Goal: Task Accomplishment & Management: Complete application form

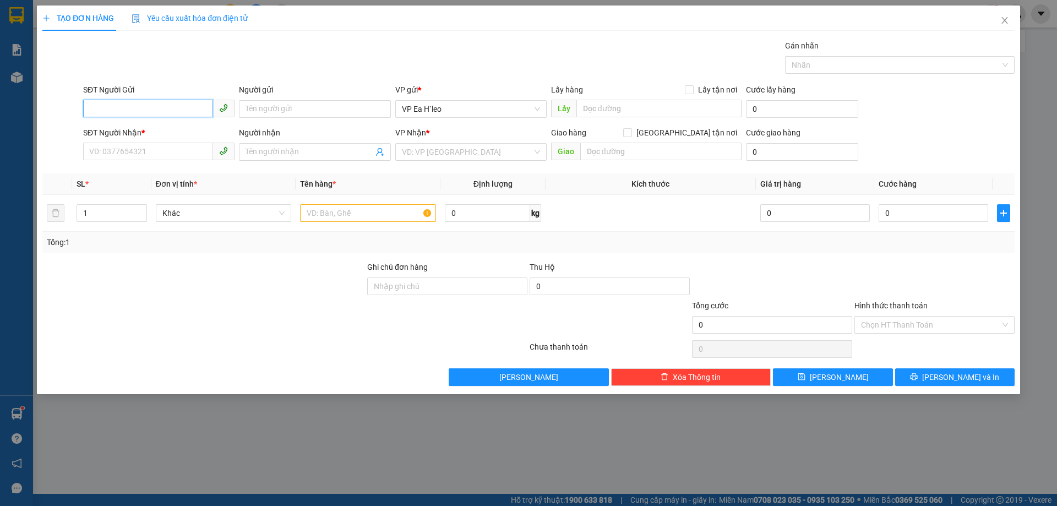
paste input "0917813208"
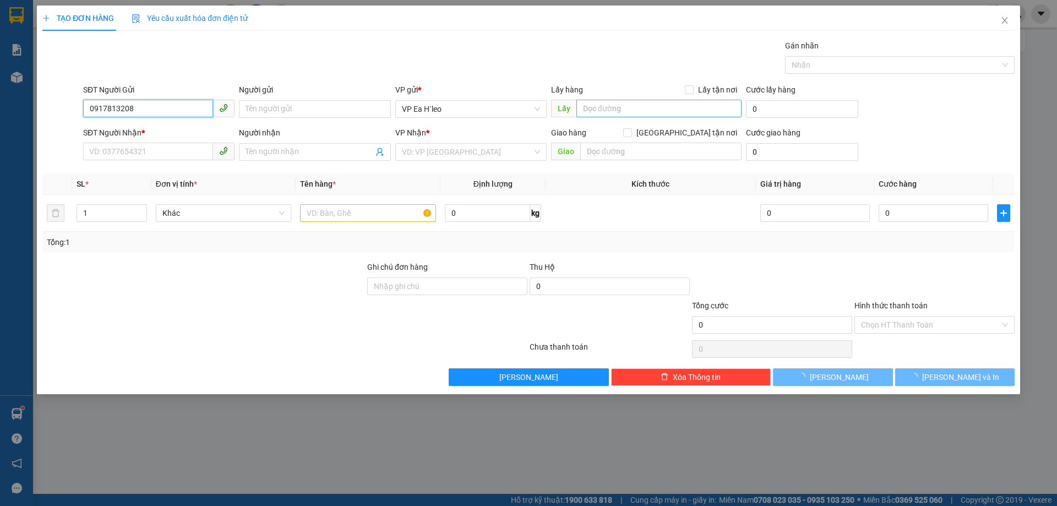
type input "0917813208"
click at [613, 114] on input "text" at bounding box center [658, 109] width 165 height 18
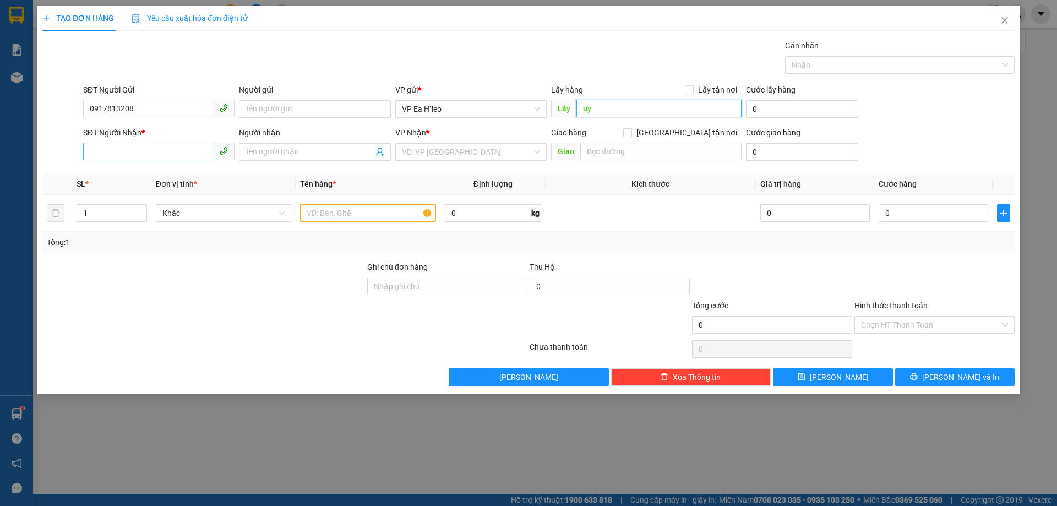
type input "uy"
click at [179, 155] on input "SĐT Người Nhận *" at bounding box center [148, 152] width 130 height 18
click at [107, 150] on input "034468410" at bounding box center [148, 152] width 130 height 18
type input "0344468410"
drag, startPoint x: 181, startPoint y: 319, endPoint x: 317, endPoint y: 285, distance: 140.7
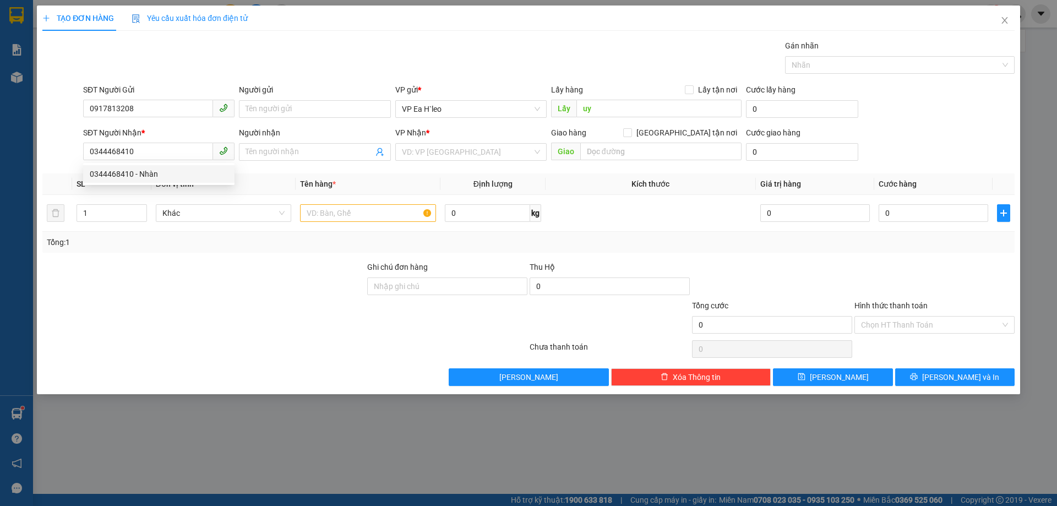
click at [183, 319] on div at bounding box center [203, 318] width 325 height 39
click at [627, 116] on input "uy" at bounding box center [658, 109] width 165 height 18
type input "u"
type input "ủy ban xã cư né"
click at [441, 158] on input "search" at bounding box center [467, 152] width 130 height 17
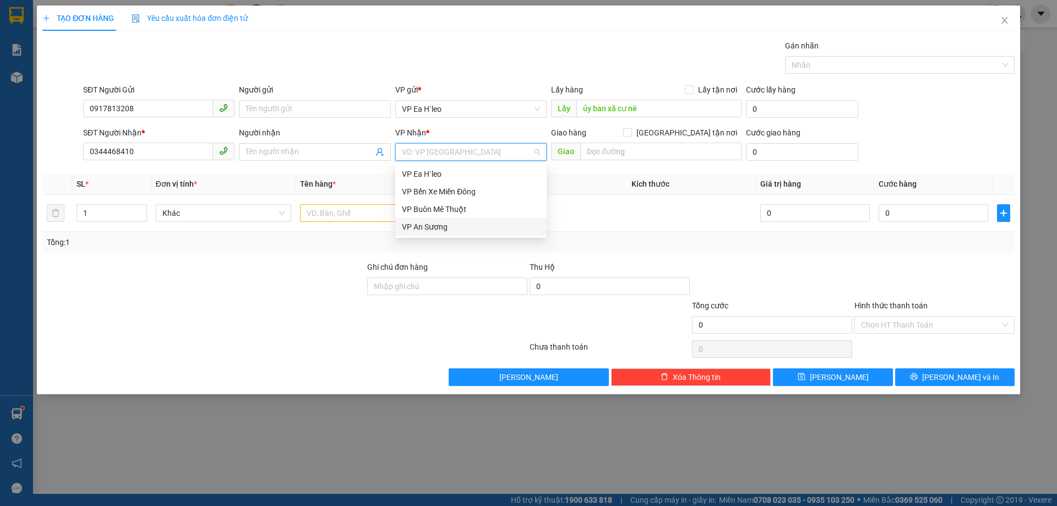
click at [458, 225] on div "VP An Sương" at bounding box center [471, 227] width 138 height 12
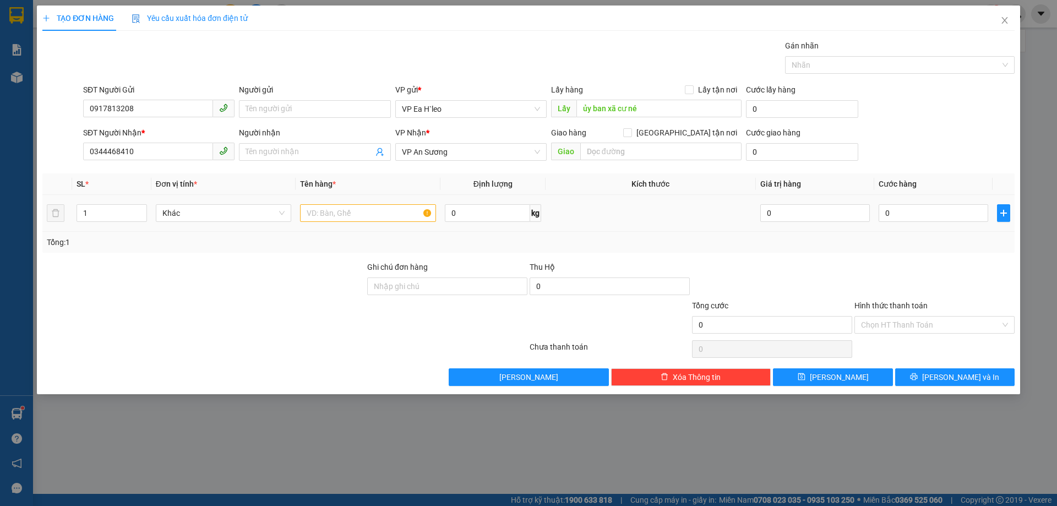
click at [372, 204] on div at bounding box center [368, 213] width 136 height 22
click at [370, 205] on input "text" at bounding box center [368, 213] width 136 height 18
type input "1 thùng"
click at [844, 387] on div "TẠO ĐƠN HÀNG Yêu cầu xuất hóa đơn điện tử Transit Pickup Surcharge Ids Transit …" at bounding box center [528, 200] width 983 height 389
click at [844, 381] on span "[PERSON_NAME]" at bounding box center [839, 377] width 59 height 12
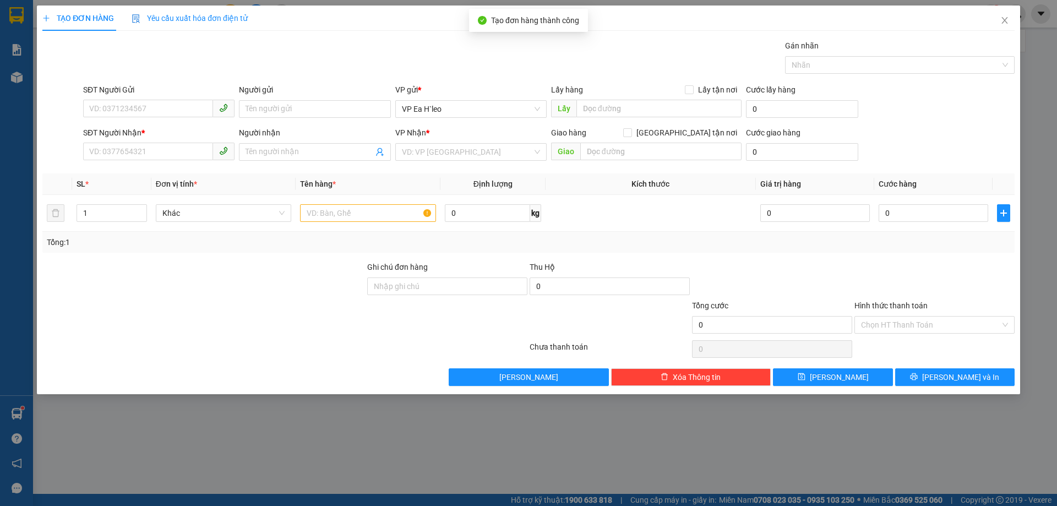
drag, startPoint x: 913, startPoint y: 491, endPoint x: 921, endPoint y: 491, distance: 7.7
click at [914, 490] on div "TẠO ĐƠN HÀNG Yêu cầu xuất hóa đơn điện tử Transit Pickup Surcharge Ids Transit …" at bounding box center [528, 253] width 1057 height 506
click at [1001, 19] on icon "close" at bounding box center [1004, 20] width 9 height 9
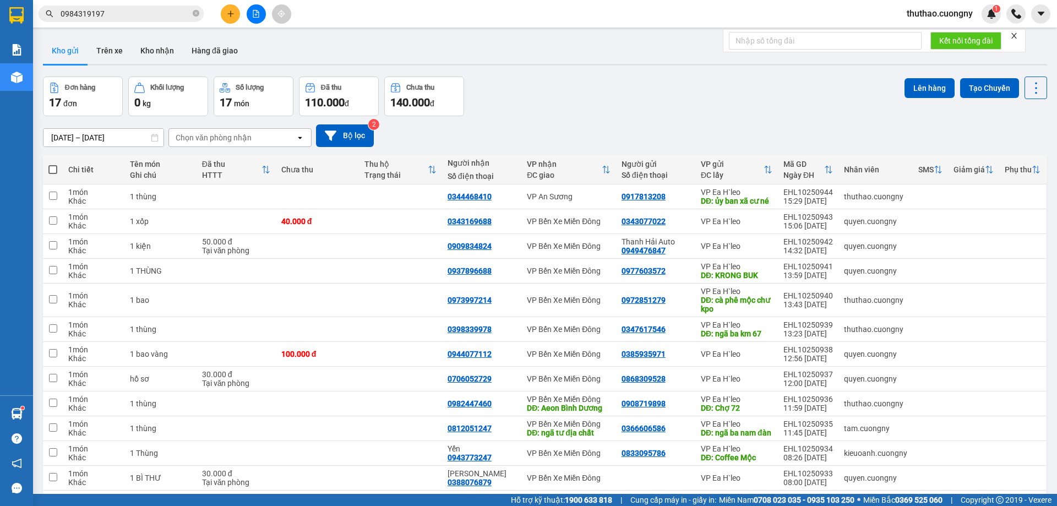
click at [222, 17] on button at bounding box center [230, 13] width 19 height 19
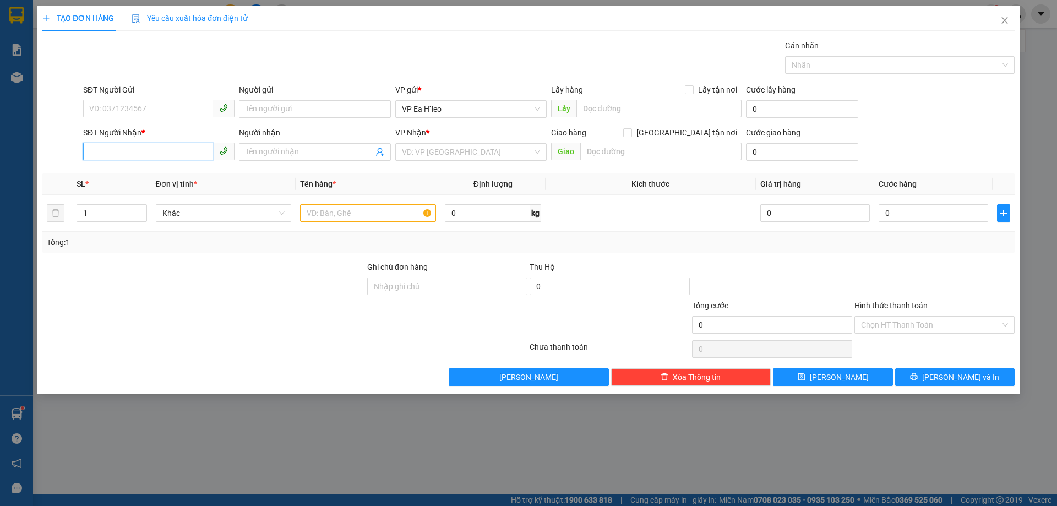
click at [174, 156] on input "SĐT Người Nhận *" at bounding box center [148, 152] width 130 height 18
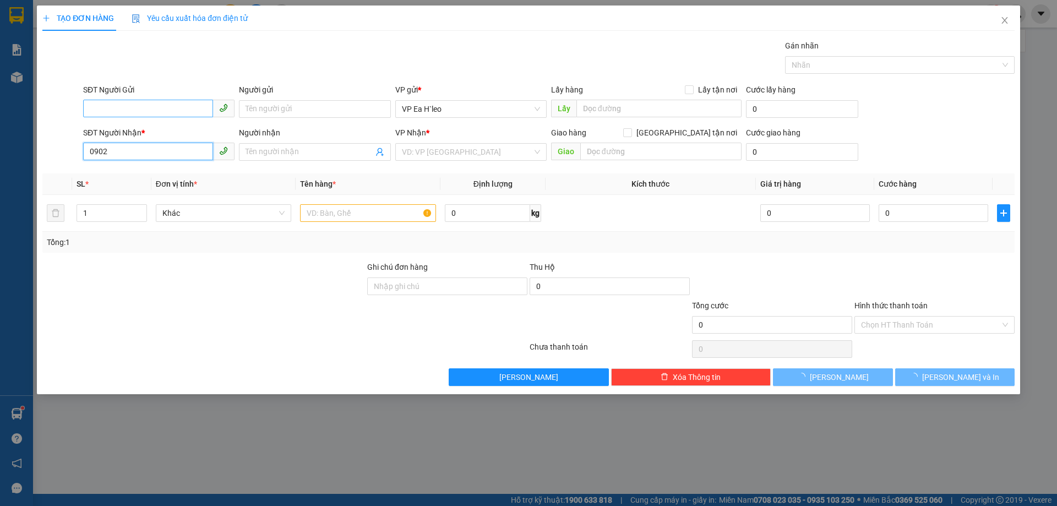
type input "0902"
click at [152, 105] on input "SĐT Người Gửi" at bounding box center [148, 109] width 130 height 18
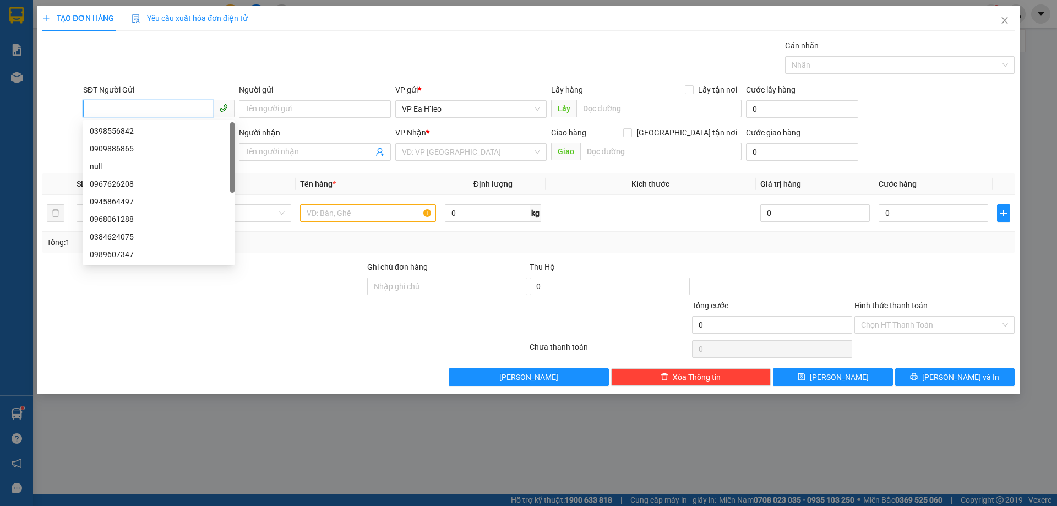
paste input "0372130058"
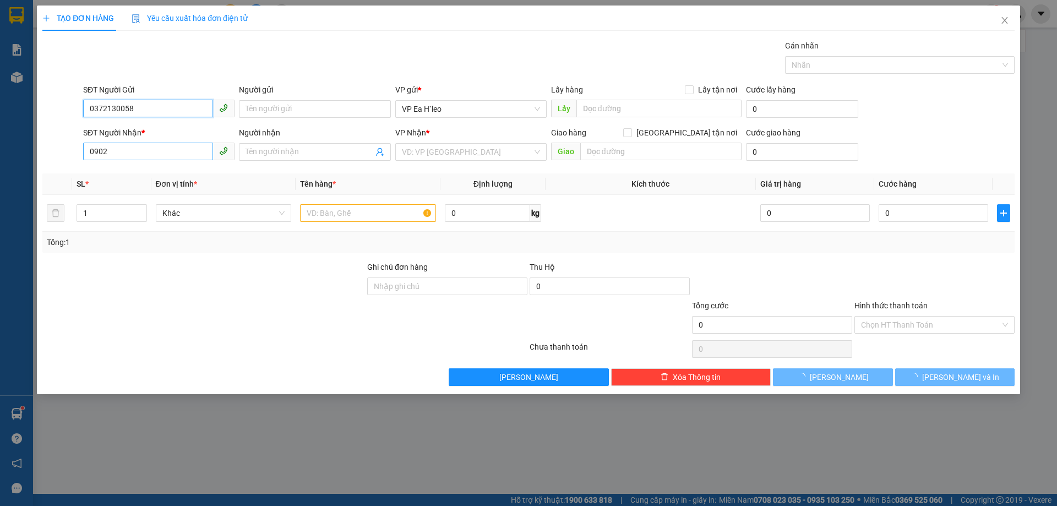
type input "0372130058"
click at [152, 154] on input "0902" at bounding box center [148, 152] width 130 height 18
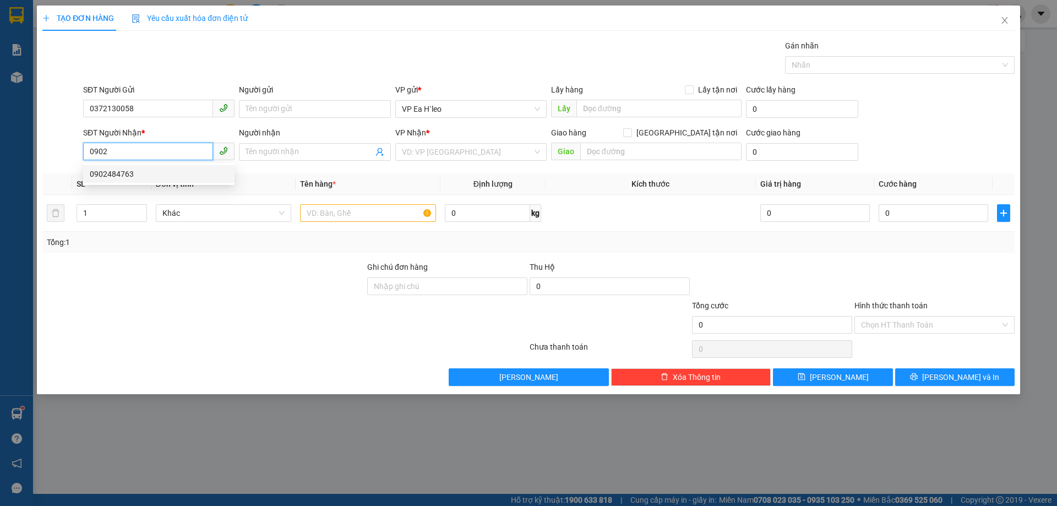
click at [145, 177] on div "0902484763" at bounding box center [159, 174] width 138 height 12
type input "0902484763"
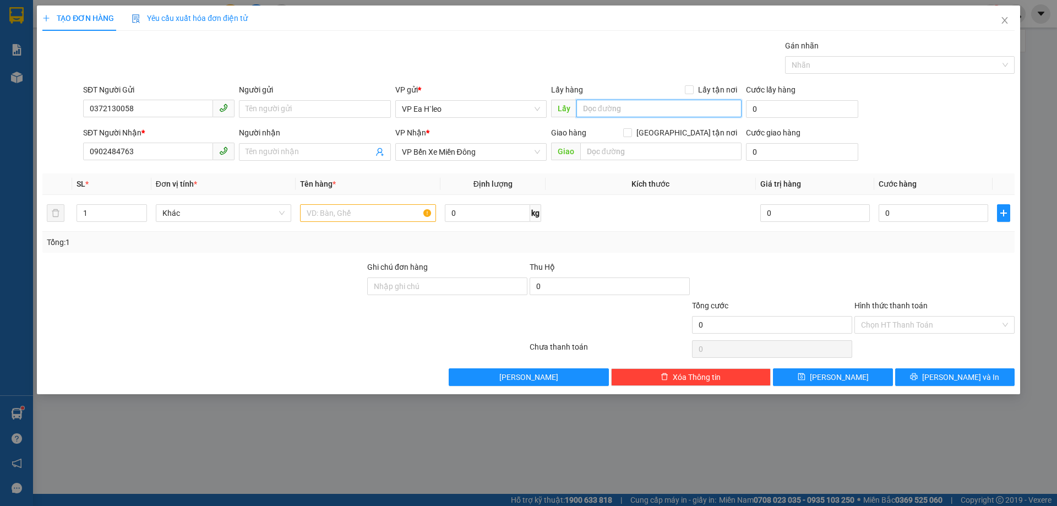
click at [635, 106] on input "text" at bounding box center [658, 109] width 165 height 18
type input "u"
type input "ủy ban xã cư né"
click at [359, 210] on input "text" at bounding box center [368, 213] width 136 height 18
type input "1 thùng"
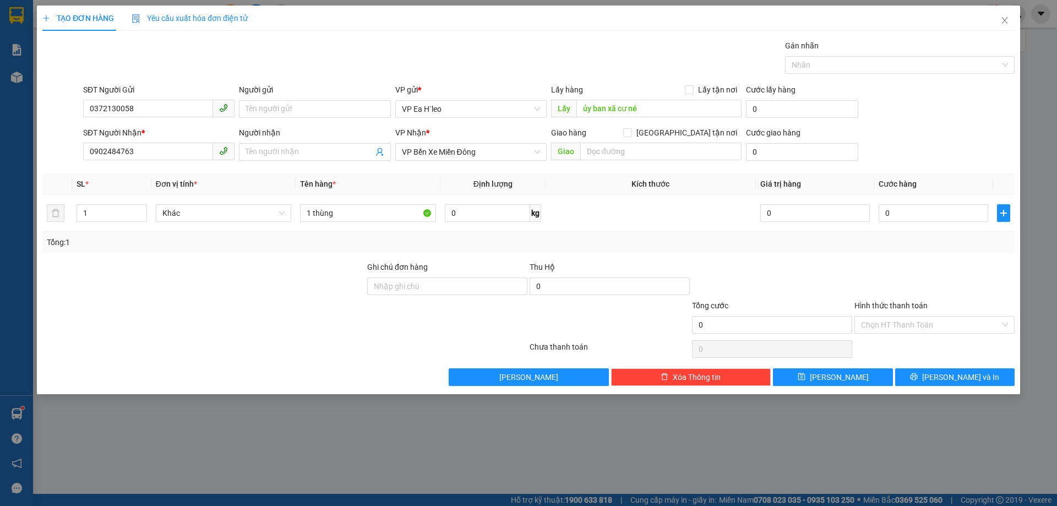
click at [340, 296] on div at bounding box center [203, 280] width 325 height 39
click at [835, 379] on span "[PERSON_NAME]" at bounding box center [839, 377] width 59 height 12
click at [1005, 22] on icon "close" at bounding box center [1004, 20] width 6 height 7
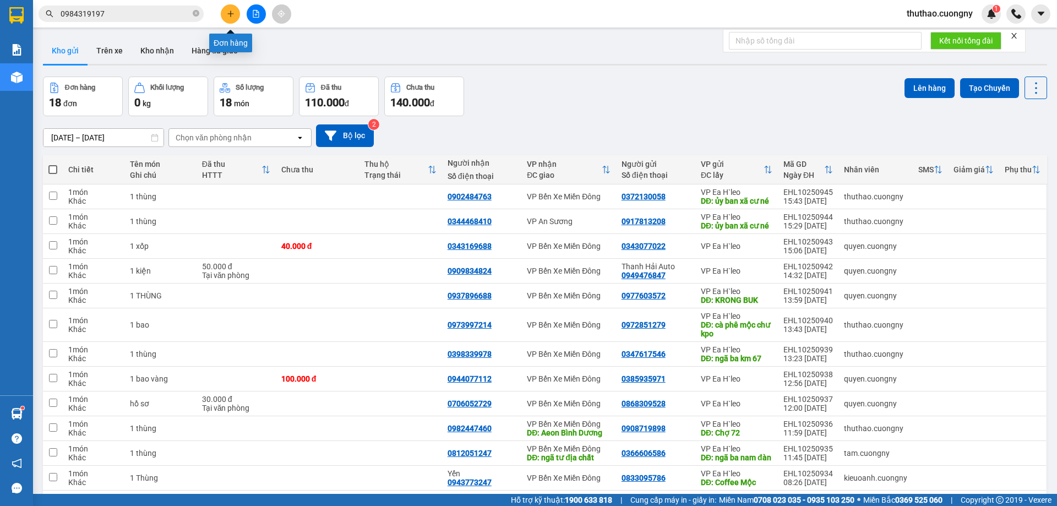
click at [230, 12] on icon "plus" at bounding box center [231, 14] width 8 height 8
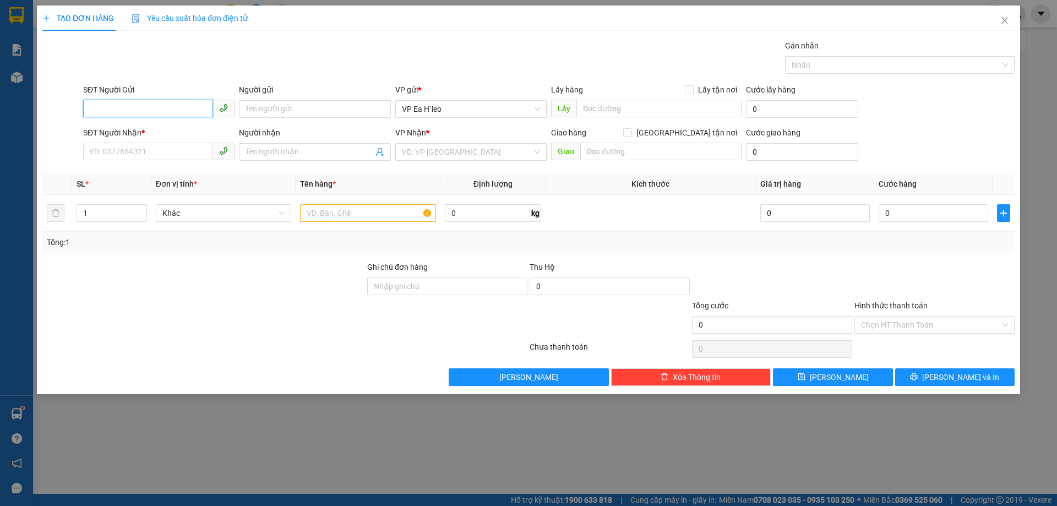
click at [179, 110] on input "SĐT Người Gửi" at bounding box center [148, 109] width 130 height 18
paste input "0977202917"
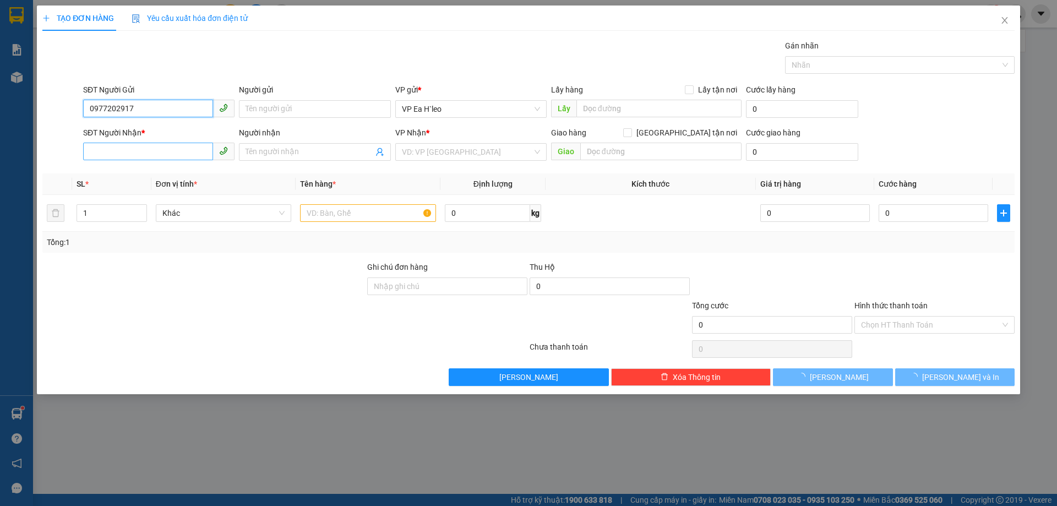
type input "0977202917"
click at [170, 150] on input "SĐT Người Nhận *" at bounding box center [148, 152] width 130 height 18
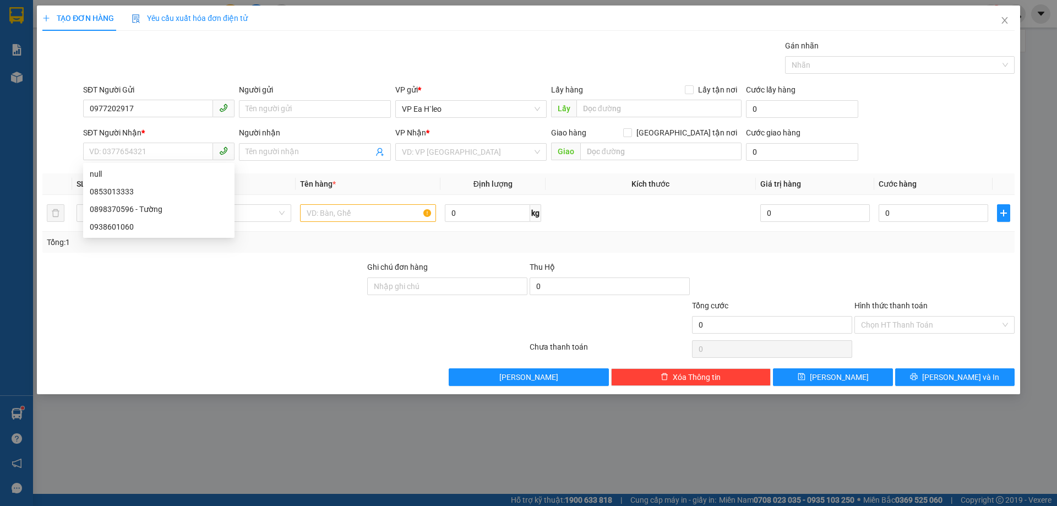
click at [280, 330] on div at bounding box center [203, 318] width 325 height 39
click at [627, 112] on input "text" at bounding box center [658, 109] width 165 height 18
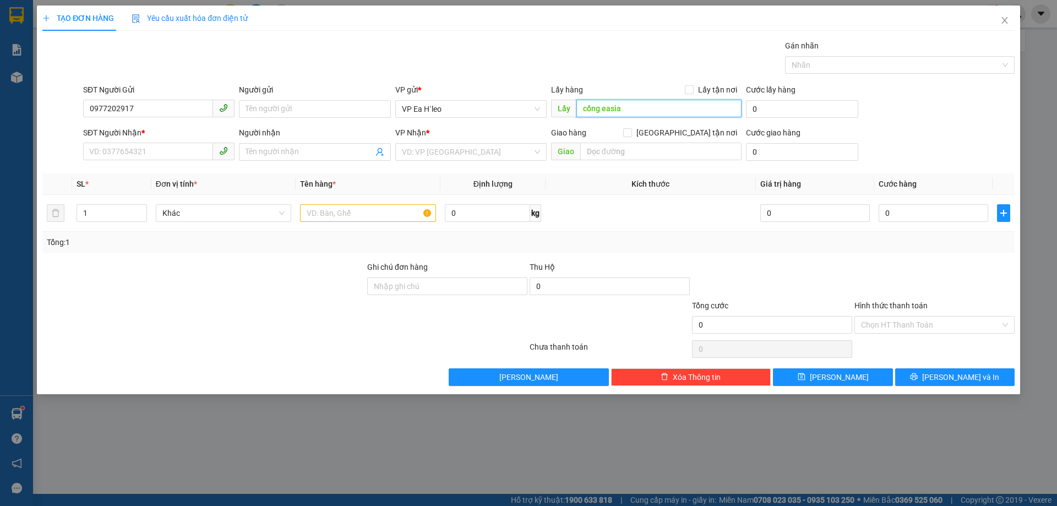
type input "cổng easia"
click at [588, 184] on th "Kích thước" at bounding box center [650, 183] width 210 height 21
click at [430, 157] on input "search" at bounding box center [467, 152] width 130 height 17
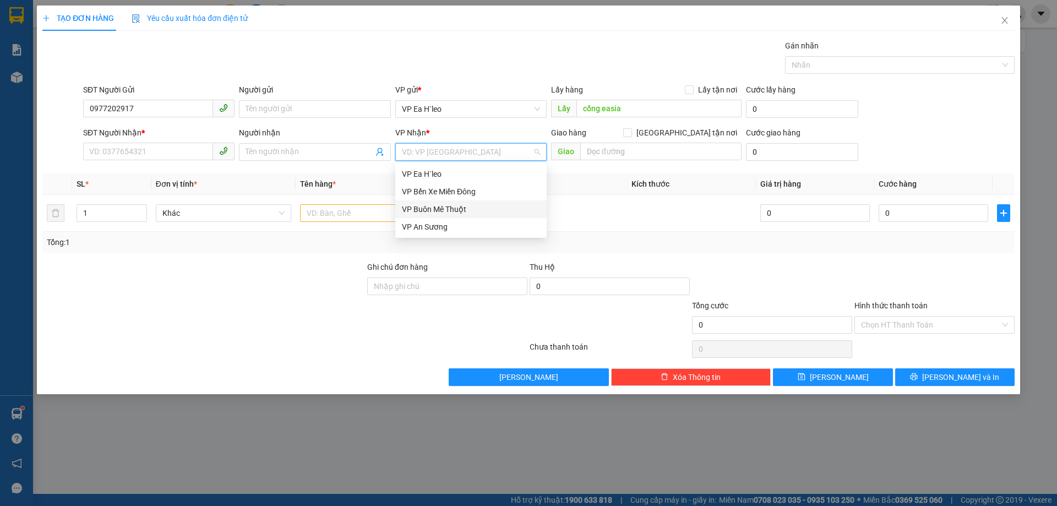
click at [448, 196] on div "VP Bến Xe Miền Đông" at bounding box center [471, 191] width 138 height 12
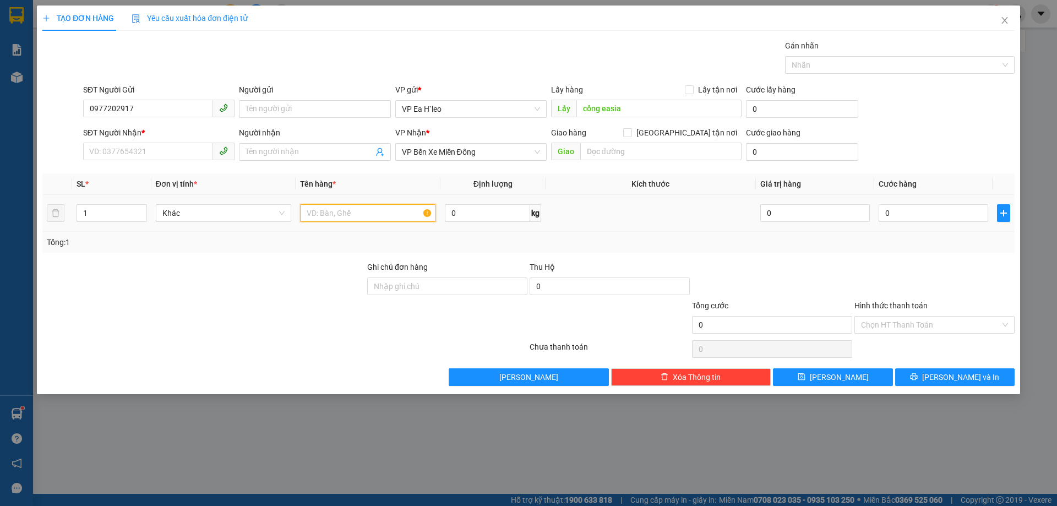
click at [327, 217] on input "text" at bounding box center [368, 213] width 136 height 18
type input "1 thùng"
click at [256, 252] on div "Transit Pickup Surcharge Ids Transit Deliver Surcharge Ids Transit Deliver Surc…" at bounding box center [528, 213] width 972 height 346
click at [161, 156] on input "SĐT Người Nhận *" at bounding box center [148, 152] width 130 height 18
click at [177, 154] on input "SĐT Người Nhận *" at bounding box center [148, 152] width 130 height 18
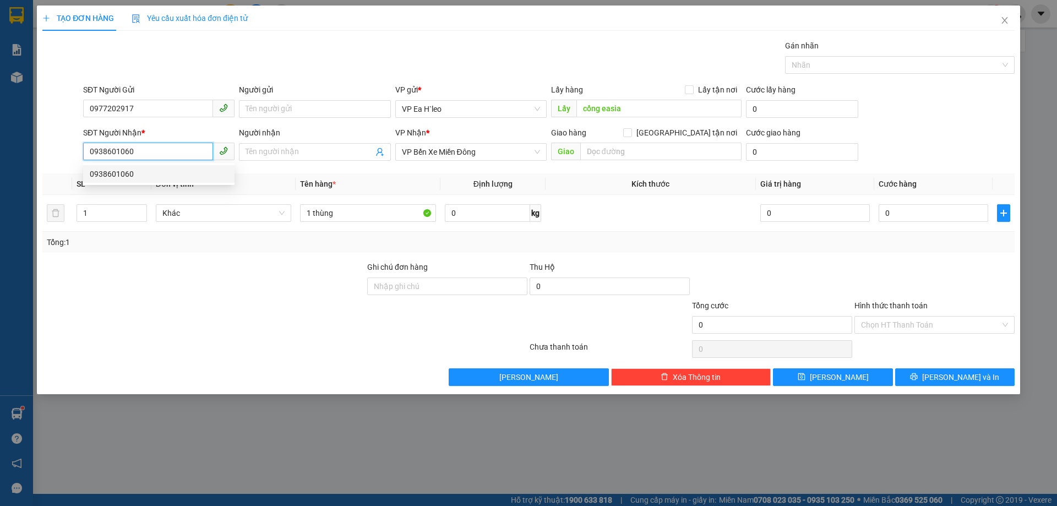
type input "0938601060"
click at [308, 312] on div at bounding box center [203, 318] width 325 height 39
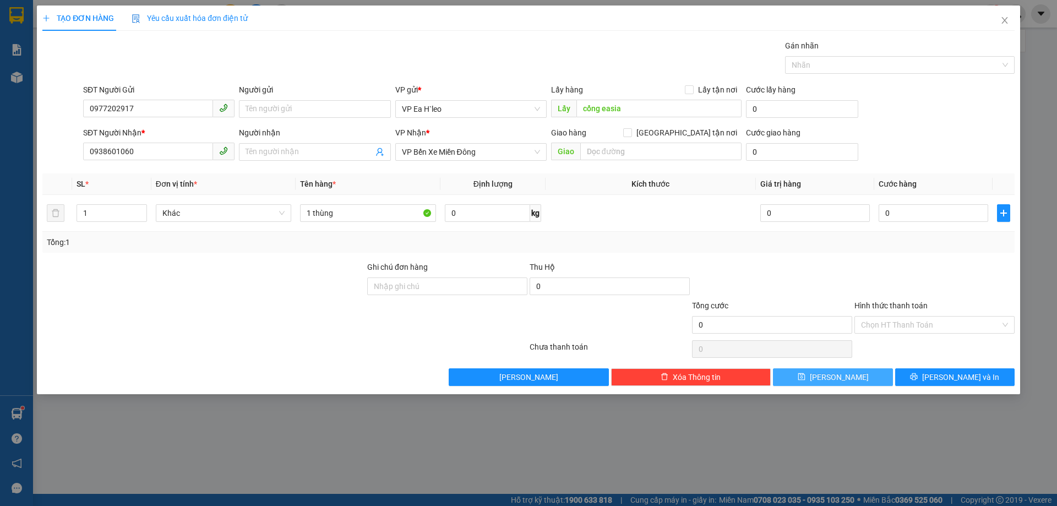
click at [842, 383] on button "[PERSON_NAME]" at bounding box center [832, 377] width 119 height 18
click at [1000, 21] on icon "close" at bounding box center [1004, 20] width 9 height 9
